Goal: Task Accomplishment & Management: Manage account settings

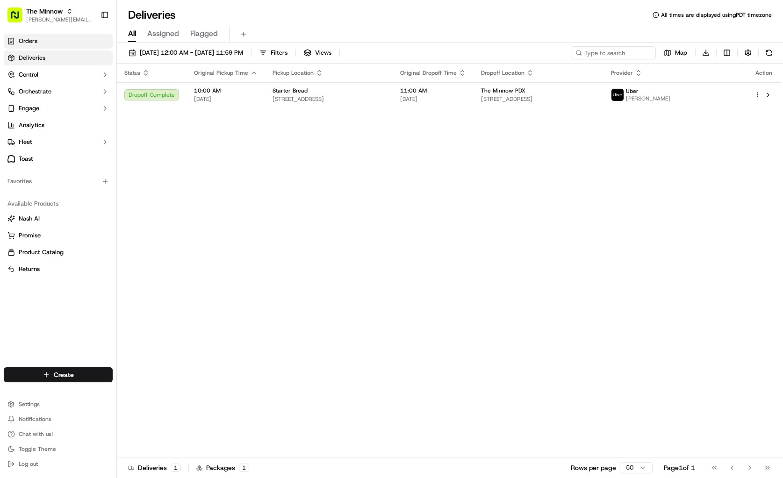
click at [38, 44] on link "Orders" at bounding box center [58, 41] width 109 height 15
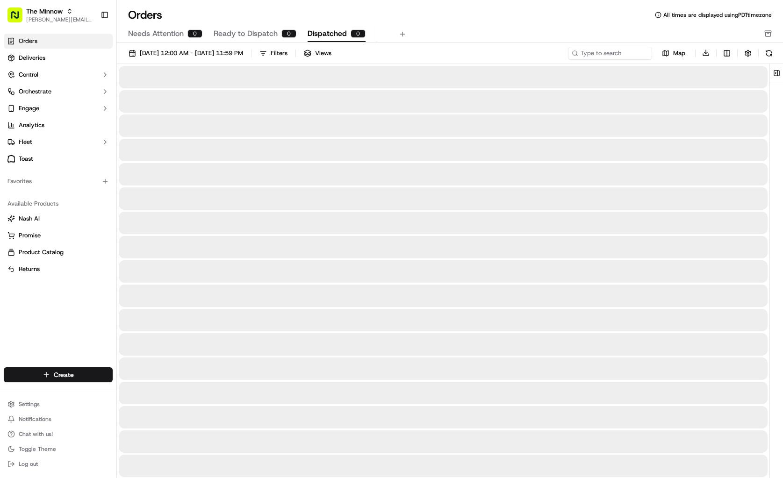
click at [342, 37] on span "Dispatched" at bounding box center [327, 33] width 39 height 11
click at [276, 34] on button "Ready to Dispatch 0" at bounding box center [255, 34] width 83 height 16
click at [174, 37] on span "Needs Attention" at bounding box center [156, 33] width 56 height 11
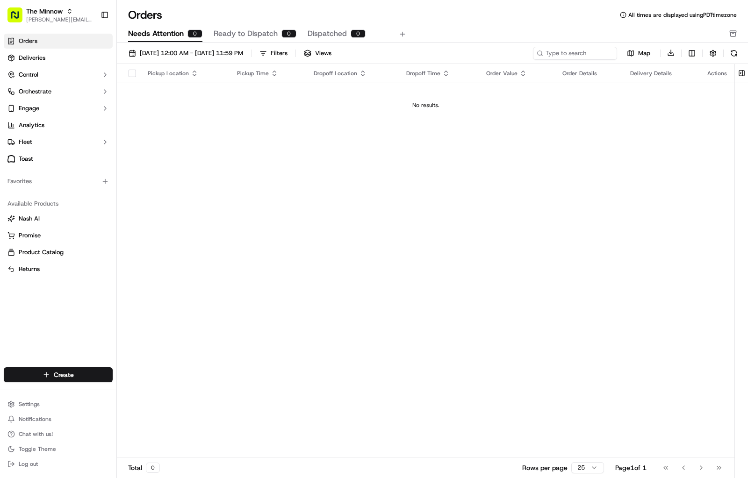
click at [247, 29] on span "Ready to Dispatch" at bounding box center [246, 33] width 64 height 11
click at [319, 30] on span "Dispatched" at bounding box center [327, 33] width 39 height 11
click at [44, 60] on span "Deliveries" at bounding box center [32, 58] width 27 height 8
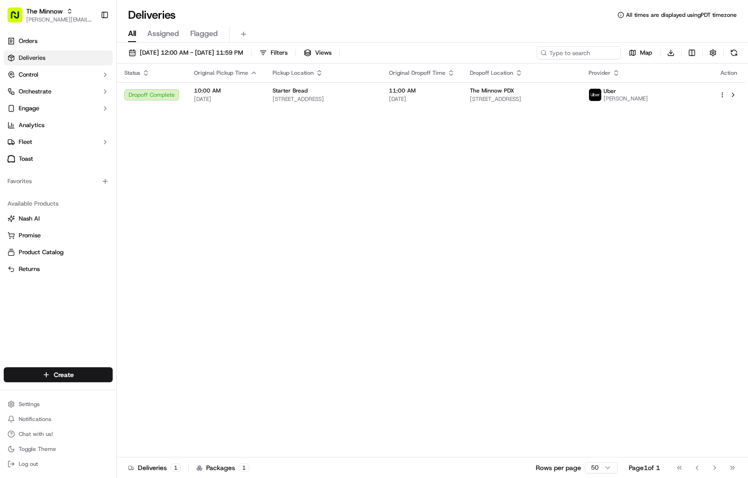
click at [166, 34] on span "Assigned" at bounding box center [163, 33] width 32 height 11
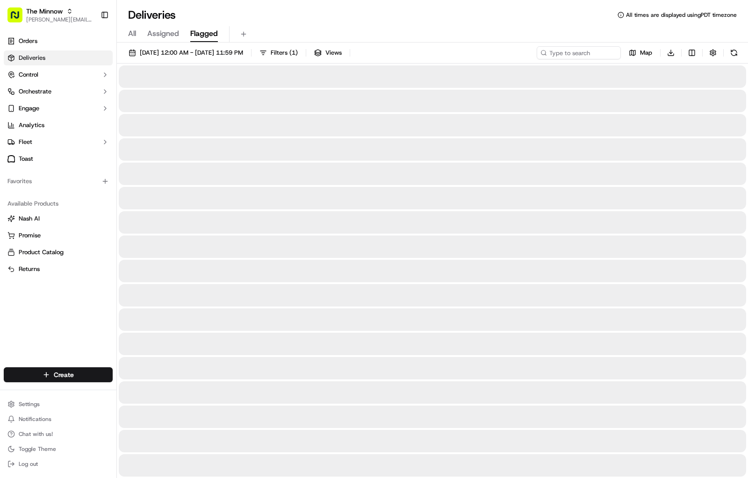
click at [196, 31] on span "Flagged" at bounding box center [204, 33] width 28 height 11
click at [169, 36] on span "Assigned" at bounding box center [163, 33] width 32 height 11
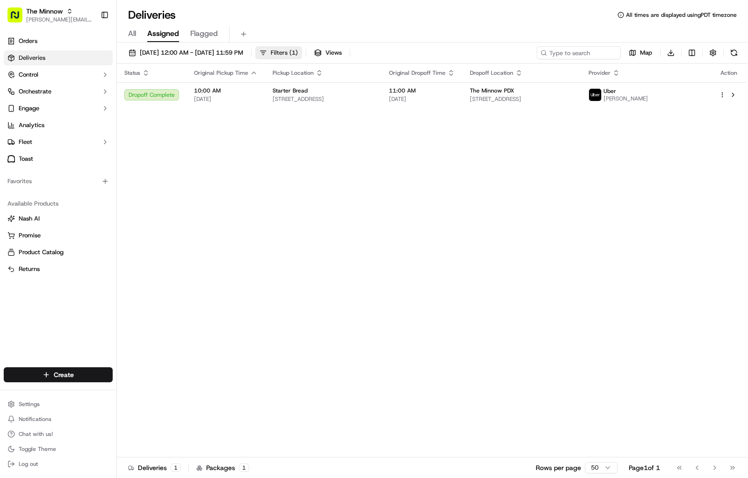
click at [298, 51] on span "Filters ( 1 )" at bounding box center [284, 53] width 27 height 8
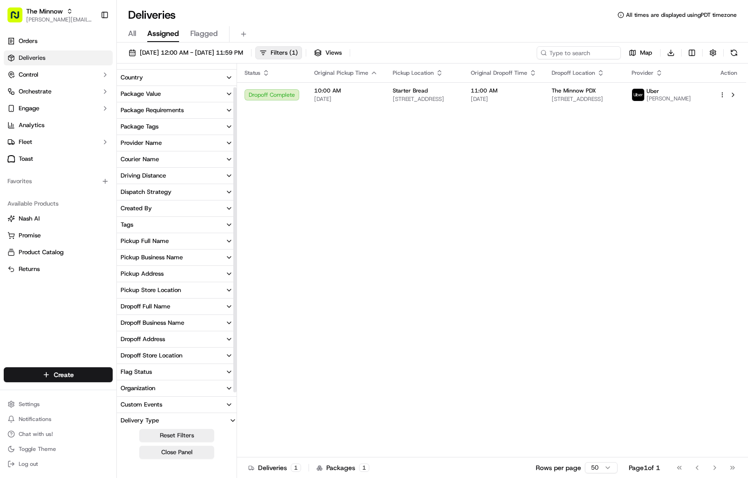
scroll to position [65, 0]
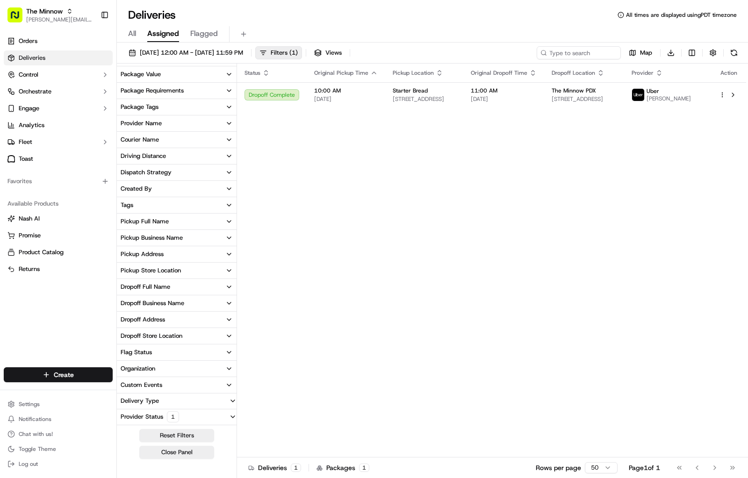
click at [225, 420] on button "Provider Status 1" at bounding box center [177, 417] width 120 height 15
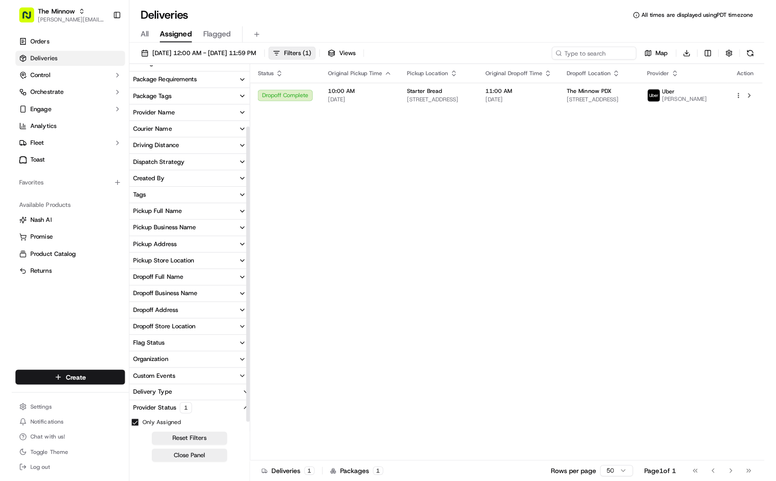
scroll to position [81, 0]
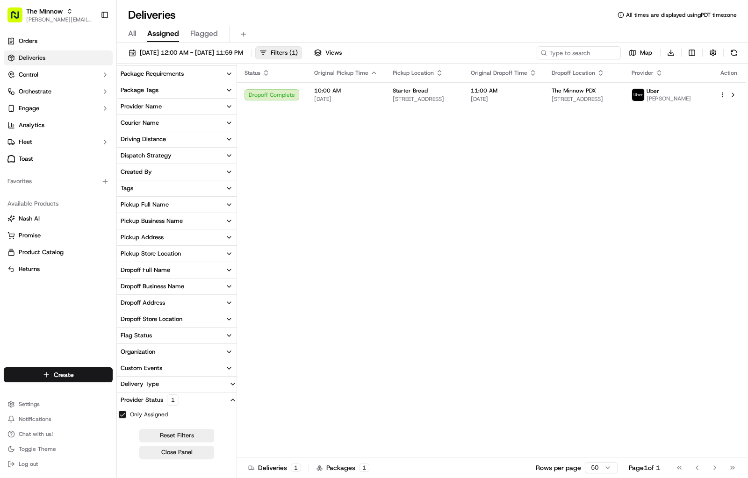
click at [156, 386] on div "Delivery Type" at bounding box center [140, 384] width 46 height 8
click at [174, 367] on button "Custom Events" at bounding box center [177, 368] width 120 height 16
click at [143, 207] on div "Pickup Full Name" at bounding box center [145, 205] width 48 height 8
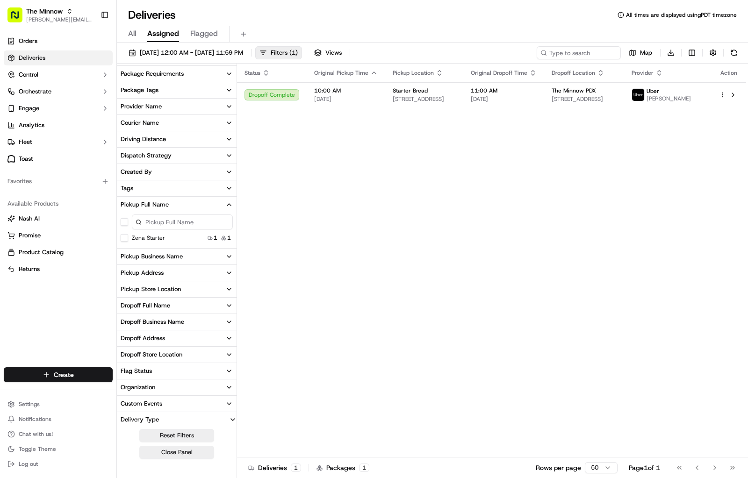
click at [143, 207] on div "Pickup Full Name" at bounding box center [145, 205] width 48 height 8
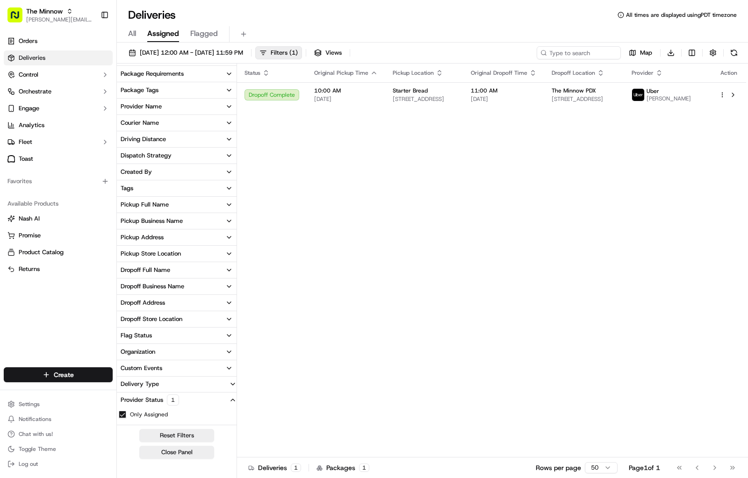
click at [158, 201] on div "Pickup Full Name" at bounding box center [145, 205] width 48 height 8
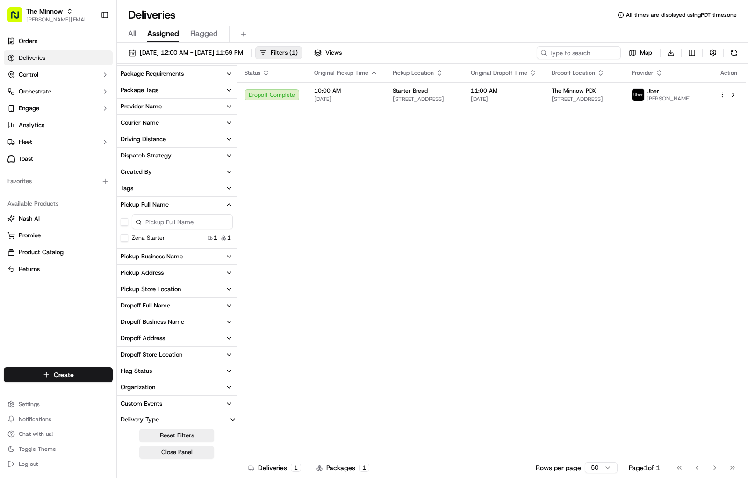
click at [158, 203] on div "Pickup Full Name" at bounding box center [145, 205] width 48 height 8
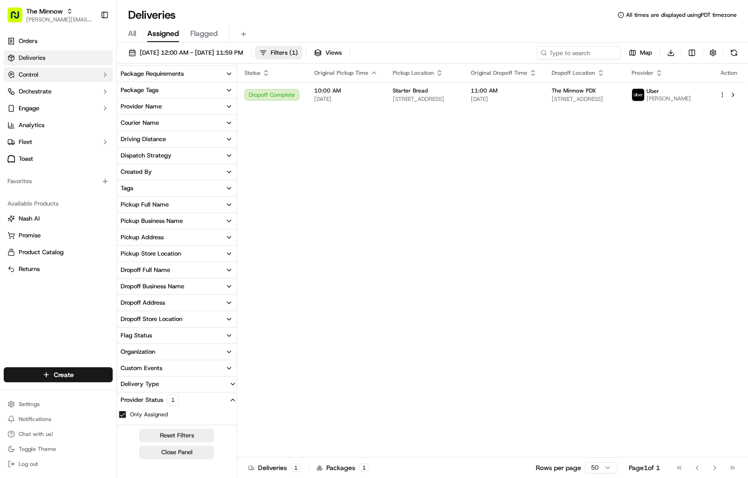
click at [40, 76] on button "Control" at bounding box center [58, 74] width 109 height 15
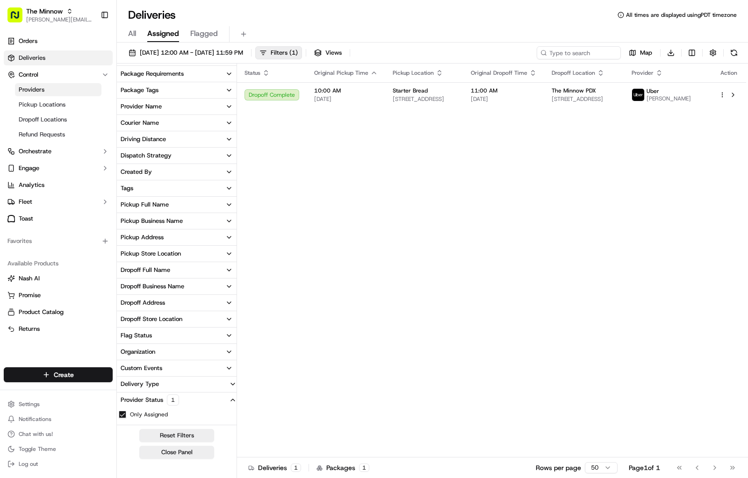
click at [83, 93] on link "Providers" at bounding box center [58, 89] width 86 height 13
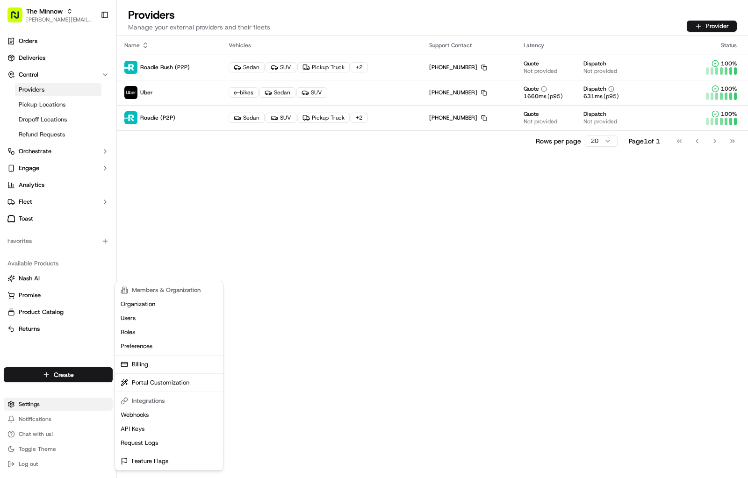
click at [44, 407] on html "The Minnow [PERSON_NAME][EMAIL_ADDRESS][DOMAIN_NAME] Toggle Sidebar Orders Deli…" at bounding box center [374, 239] width 748 height 478
drag, startPoint x: 722, startPoint y: 239, endPoint x: 341, endPoint y: 120, distance: 399.2
click at [722, 238] on html "The Minnow [PERSON_NAME][EMAIL_ADDRESS][DOMAIN_NAME] Toggle Sidebar Orders Deli…" at bounding box center [374, 239] width 748 height 478
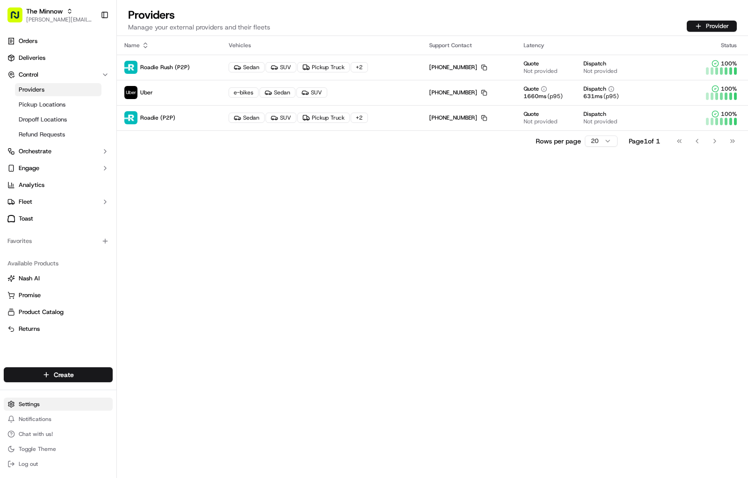
click at [44, 406] on html "The Minnow [PERSON_NAME][EMAIL_ADDRESS][DOMAIN_NAME] Toggle Sidebar Orders Deli…" at bounding box center [374, 239] width 748 height 478
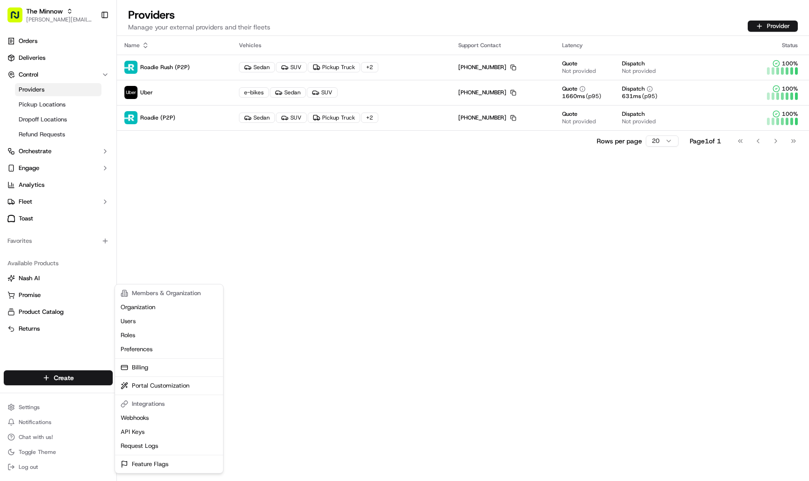
click at [41, 408] on html "The Minnow [PERSON_NAME][EMAIL_ADDRESS][DOMAIN_NAME] Toggle Sidebar Orders Deli…" at bounding box center [404, 240] width 809 height 481
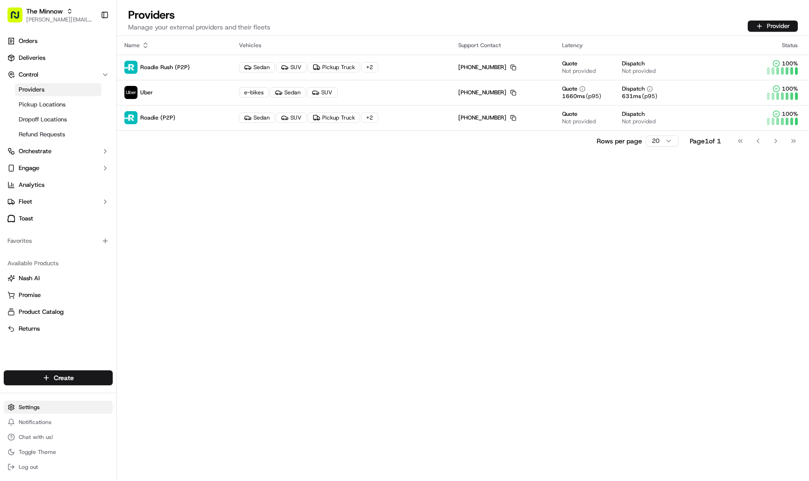
click at [36, 409] on html "The Minnow [PERSON_NAME][EMAIL_ADDRESS][DOMAIN_NAME] Toggle Sidebar Orders Deli…" at bounding box center [404, 240] width 809 height 481
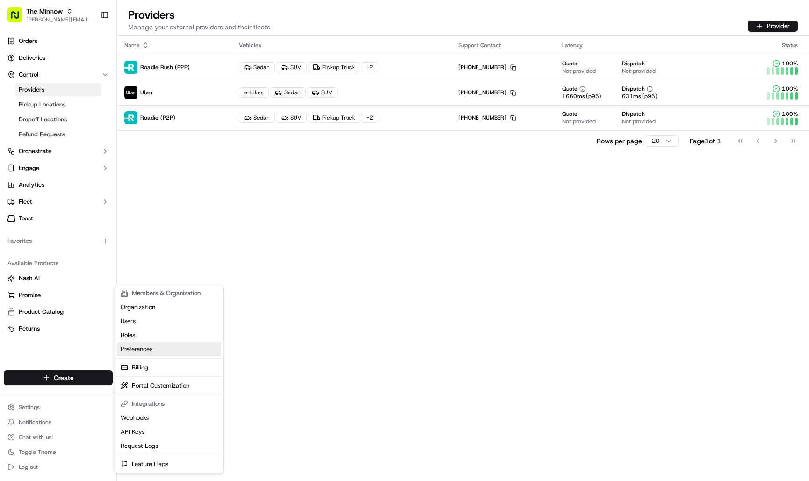
click at [172, 350] on link "Preferences" at bounding box center [169, 350] width 104 height 14
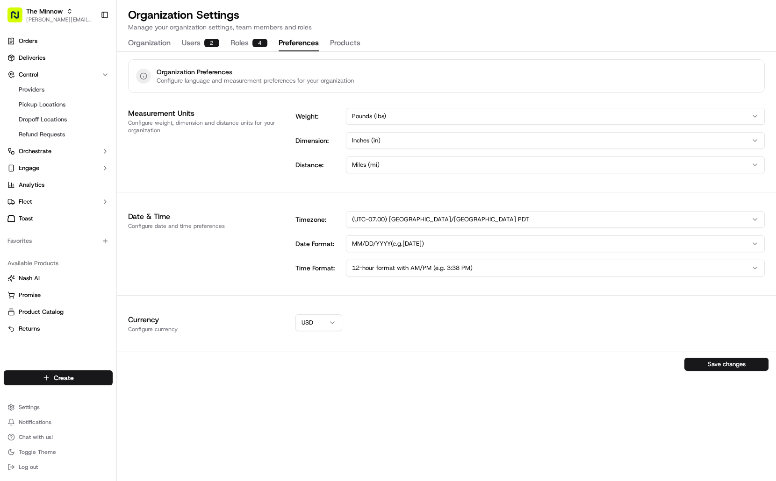
click at [202, 46] on button "Users 2" at bounding box center [200, 44] width 37 height 16
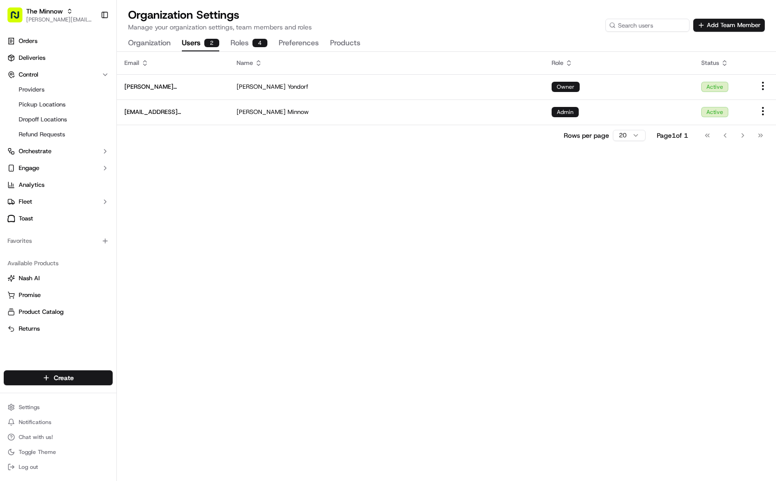
click at [252, 43] on button "Roles 4" at bounding box center [248, 44] width 37 height 16
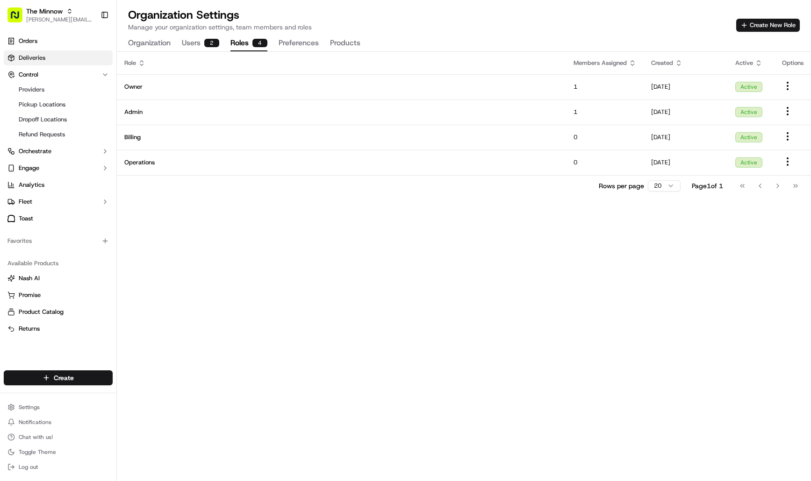
click at [47, 52] on link "Deliveries" at bounding box center [58, 57] width 109 height 15
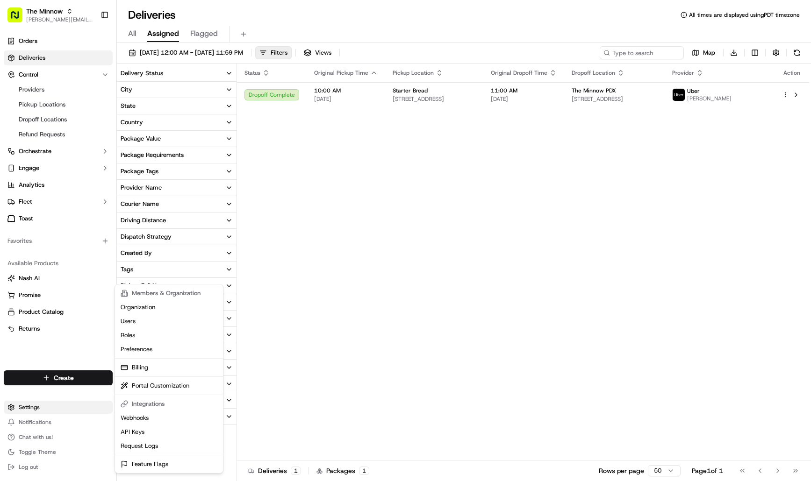
click at [52, 411] on html "The Minnow [PERSON_NAME][EMAIL_ADDRESS][DOMAIN_NAME] Toggle Sidebar Orders Deli…" at bounding box center [405, 240] width 811 height 481
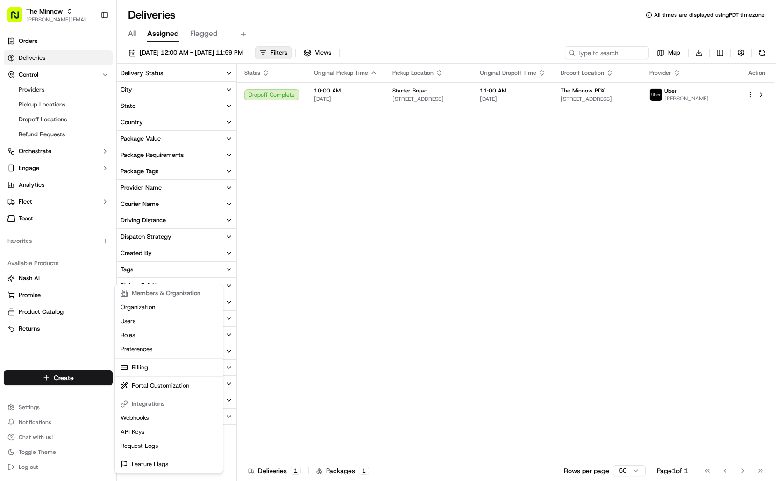
drag, startPoint x: 525, startPoint y: 164, endPoint x: 560, endPoint y: 10, distance: 157.7
click at [528, 150] on html "The Minnow [PERSON_NAME][EMAIL_ADDRESS][DOMAIN_NAME] Toggle Sidebar Orders Deli…" at bounding box center [388, 240] width 776 height 481
